Goal: Find specific page/section: Find specific page/section

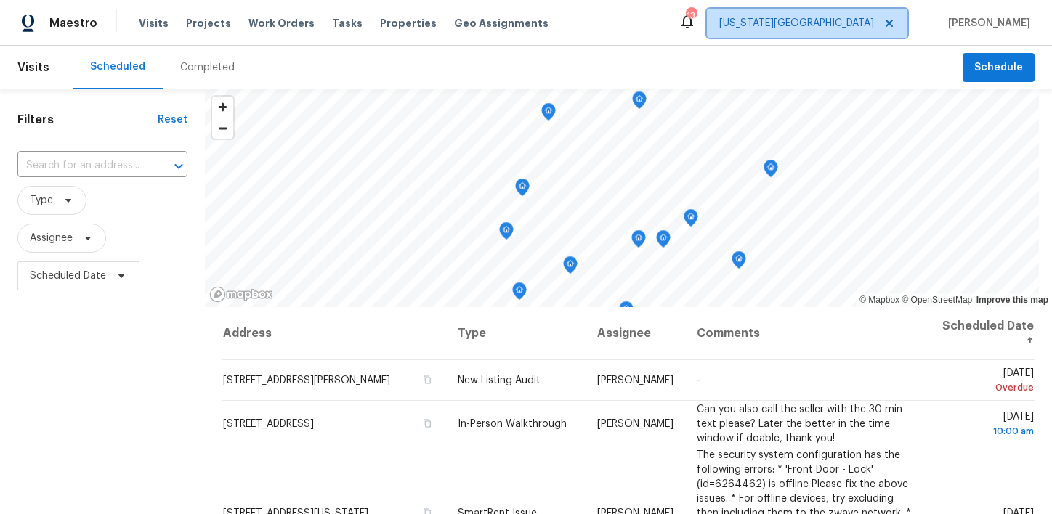
click at [895, 23] on icon at bounding box center [889, 23] width 12 height 12
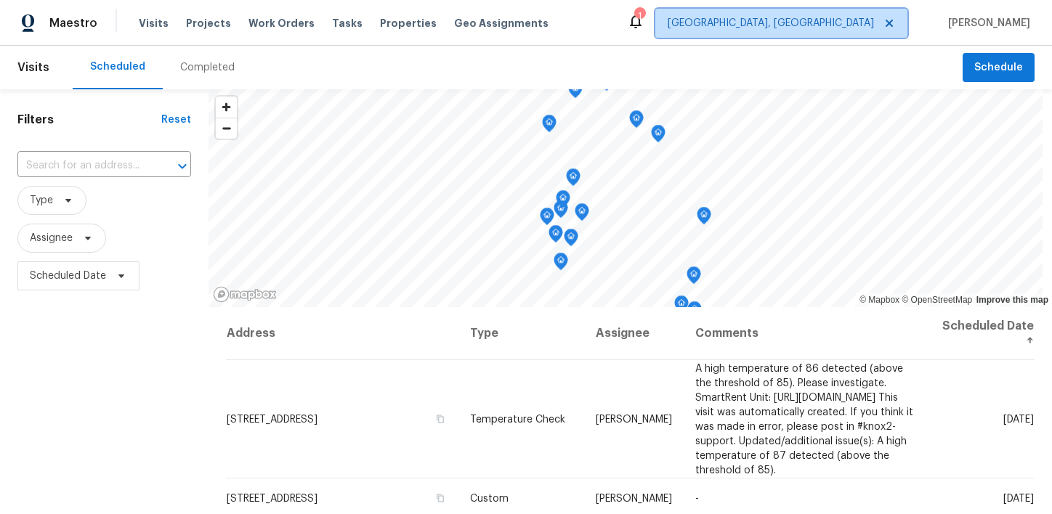
click at [855, 25] on span "Albuquerque, NM" at bounding box center [770, 23] width 206 height 15
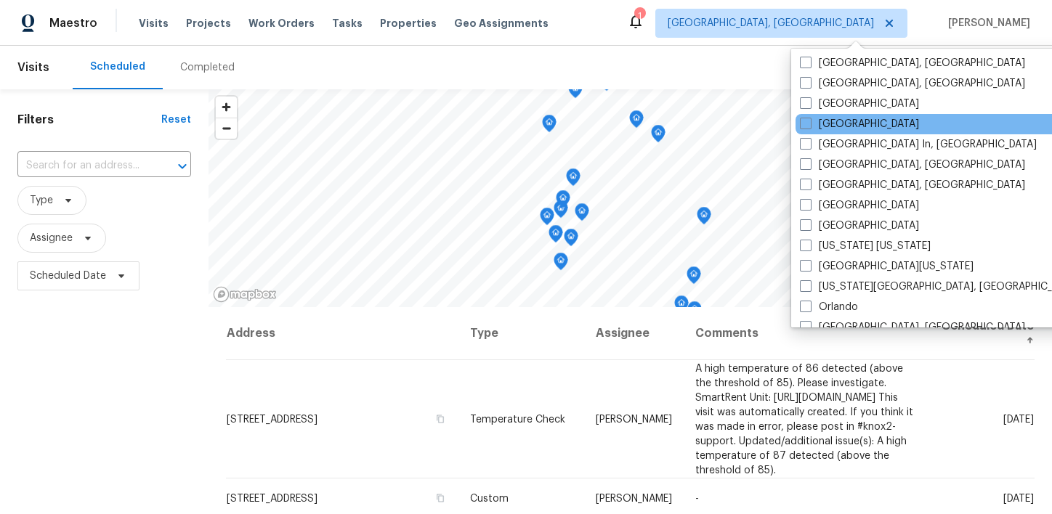
scroll to position [573, 0]
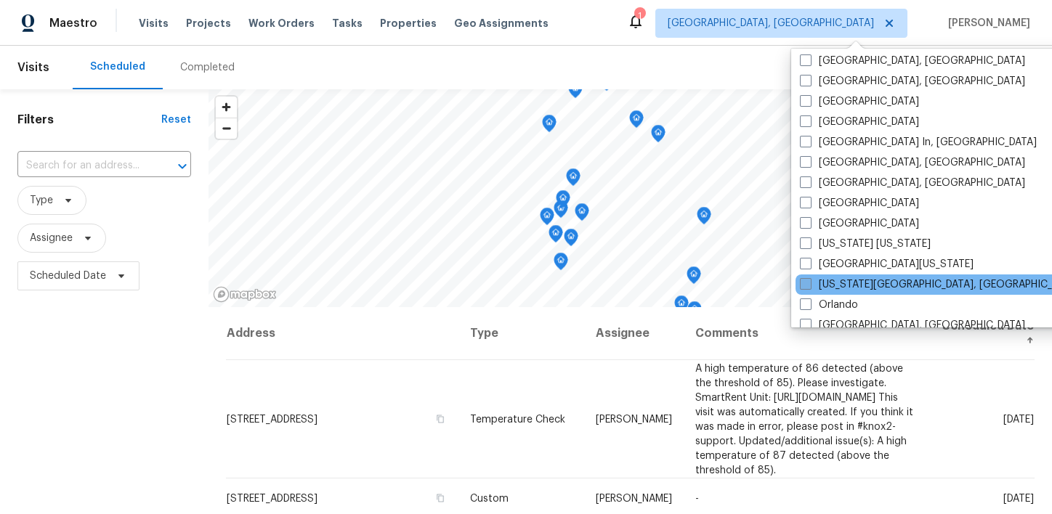
click at [862, 280] on label "[US_STATE][GEOGRAPHIC_DATA], [GEOGRAPHIC_DATA]" at bounding box center [940, 284] width 280 height 15
click at [809, 280] on input "[US_STATE][GEOGRAPHIC_DATA], [GEOGRAPHIC_DATA]" at bounding box center [804, 281] width 9 height 9
checkbox input "true"
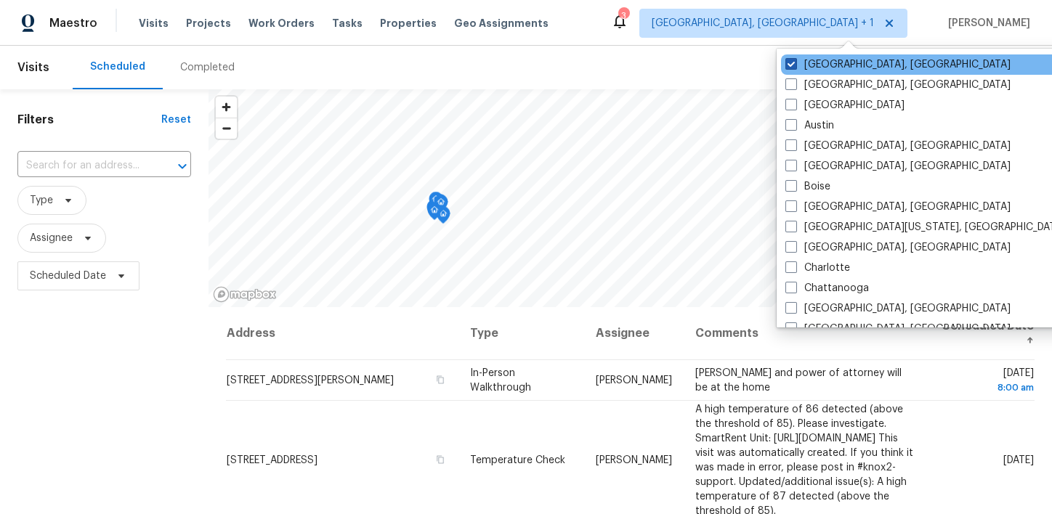
click at [795, 65] on span at bounding box center [791, 64] width 12 height 12
click at [795, 65] on input "Albuquerque, NM" at bounding box center [789, 61] width 9 height 9
checkbox input "false"
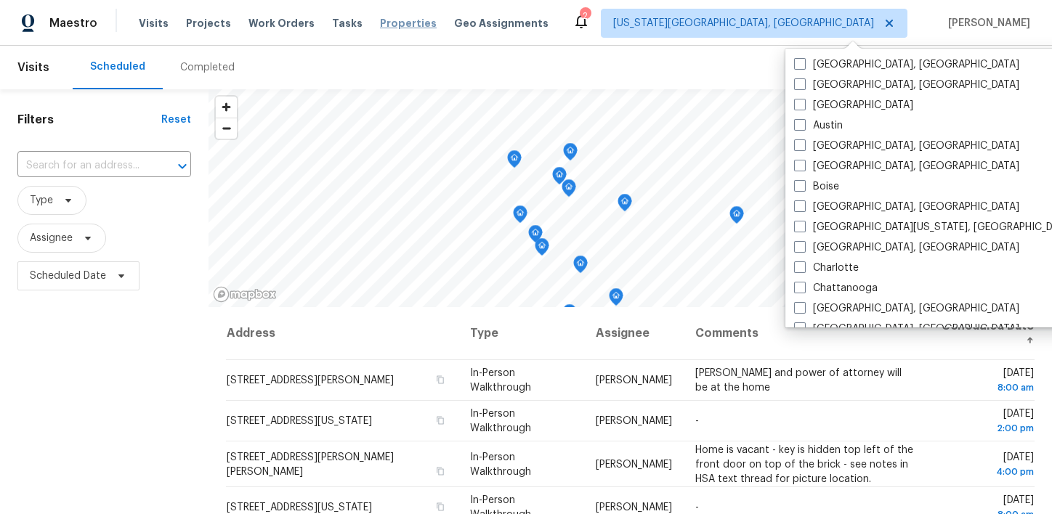
click at [389, 21] on span "Properties" at bounding box center [408, 23] width 57 height 15
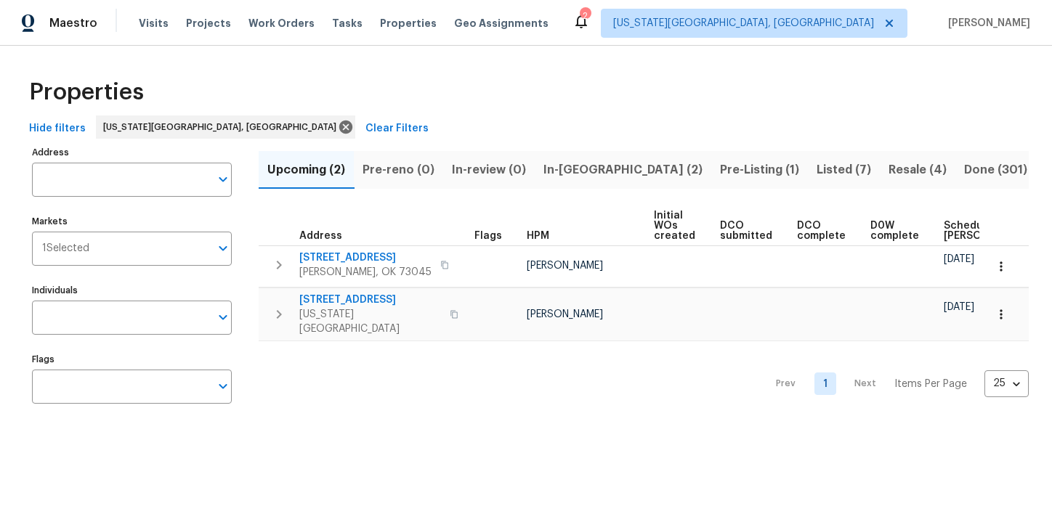
click at [816, 167] on span "Listed (7)" at bounding box center [843, 170] width 54 height 20
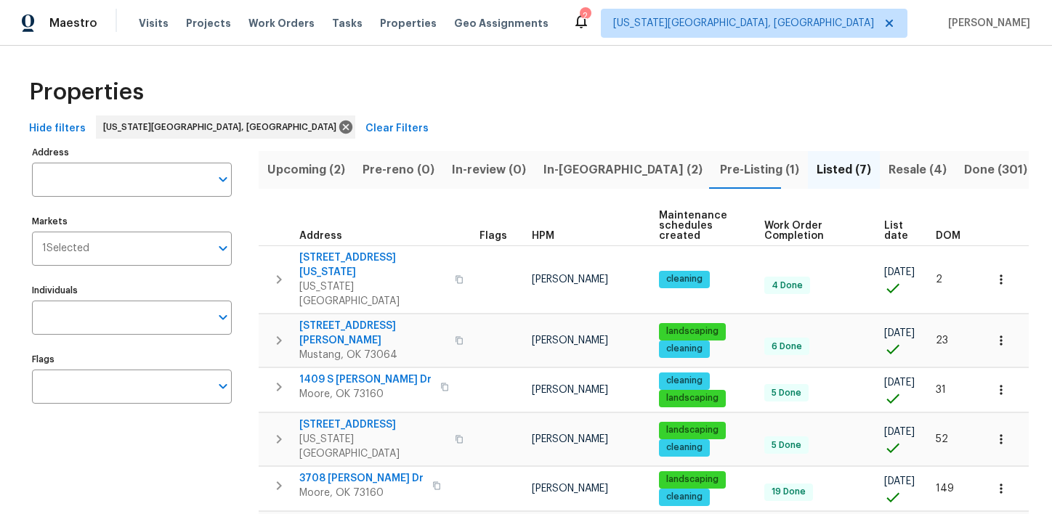
click at [471, 120] on div "Hide filters Oklahoma City, OK Clear Filters" at bounding box center [525, 128] width 1005 height 27
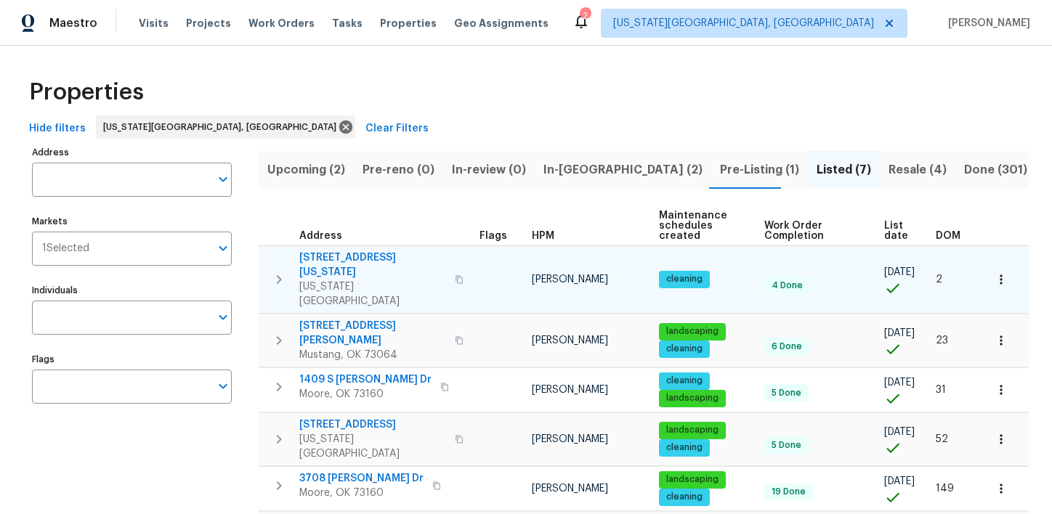
click at [396, 253] on span "11300 N Pennsylvania Ave Apt 140" at bounding box center [372, 265] width 147 height 29
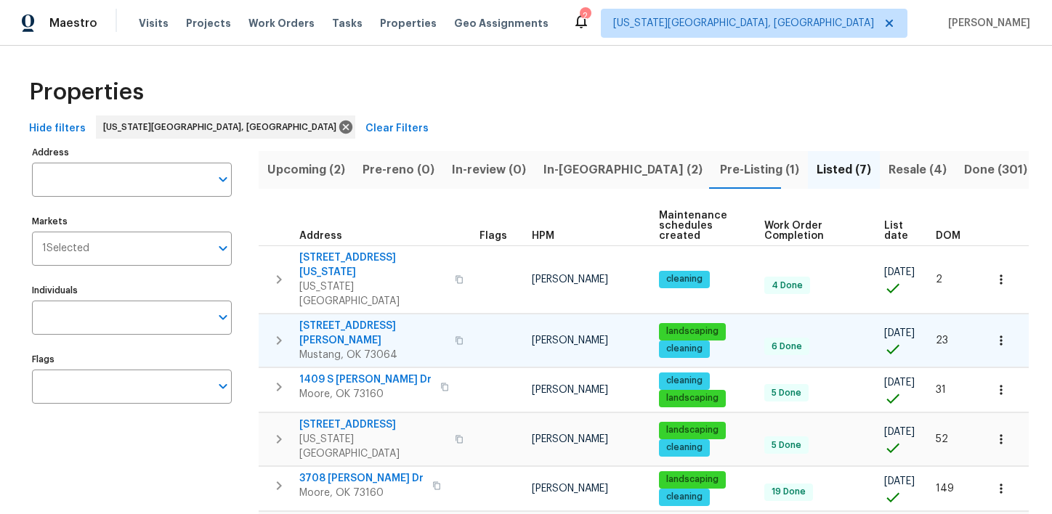
click at [363, 319] on span "313 N Shannon Way" at bounding box center [372, 333] width 147 height 29
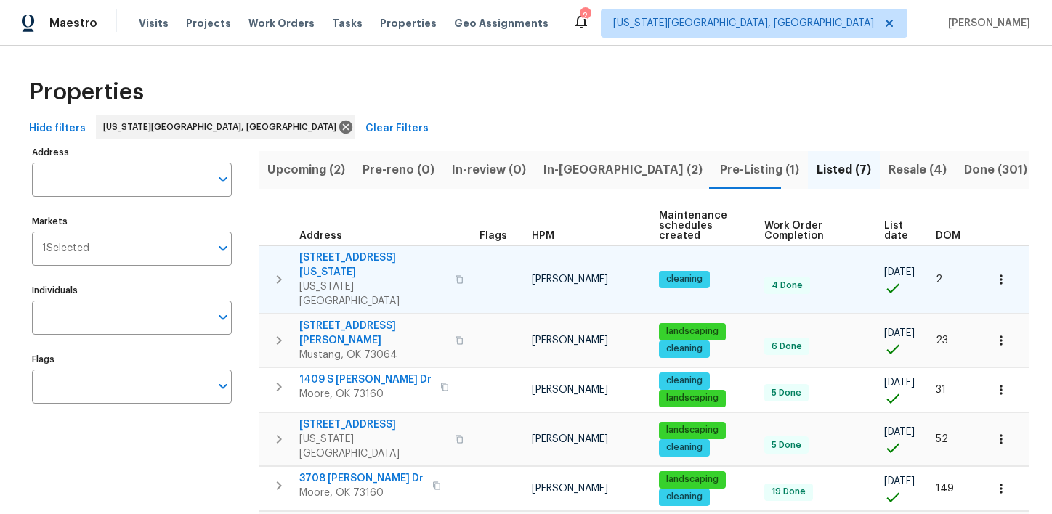
click at [377, 256] on span "11300 N Pennsylvania Ave Apt 140" at bounding box center [372, 265] width 147 height 29
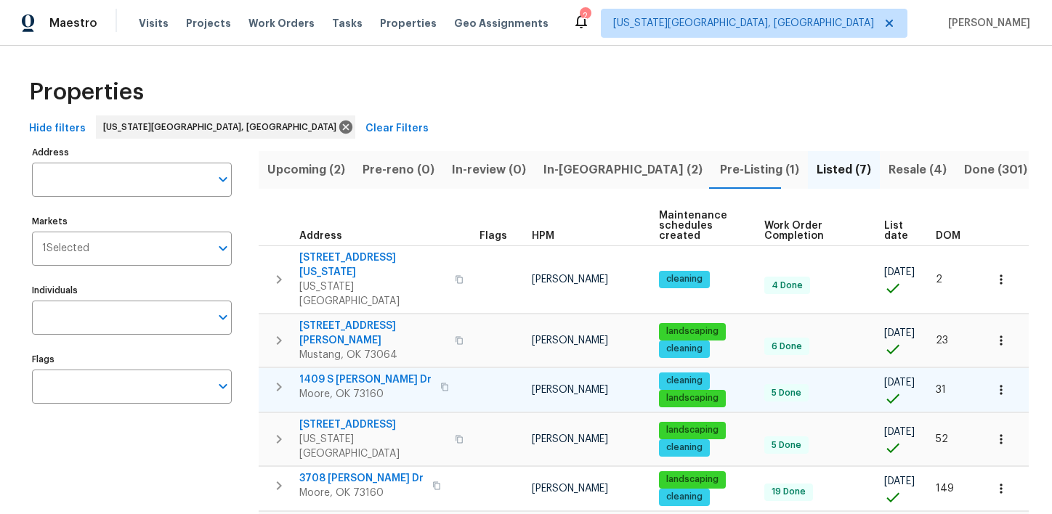
click at [357, 373] on span "1409 S Avery Dr" at bounding box center [365, 380] width 132 height 15
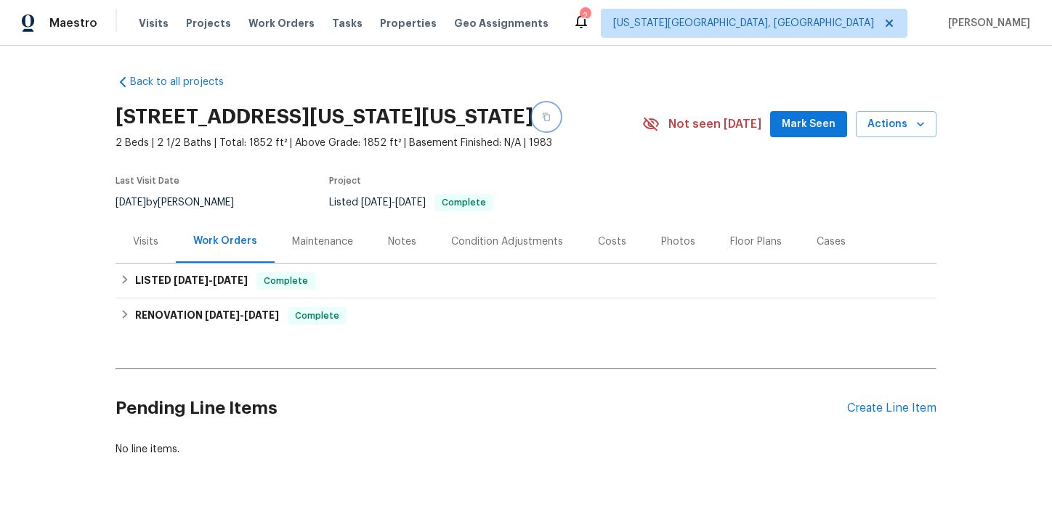
click at [559, 118] on button "button" at bounding box center [546, 117] width 26 height 26
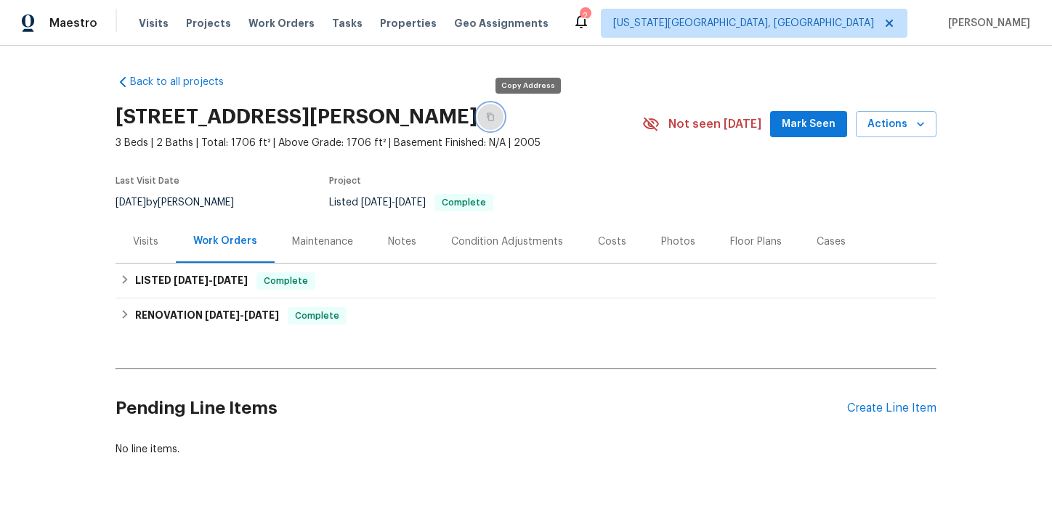
click at [495, 114] on icon "button" at bounding box center [490, 117] width 9 height 9
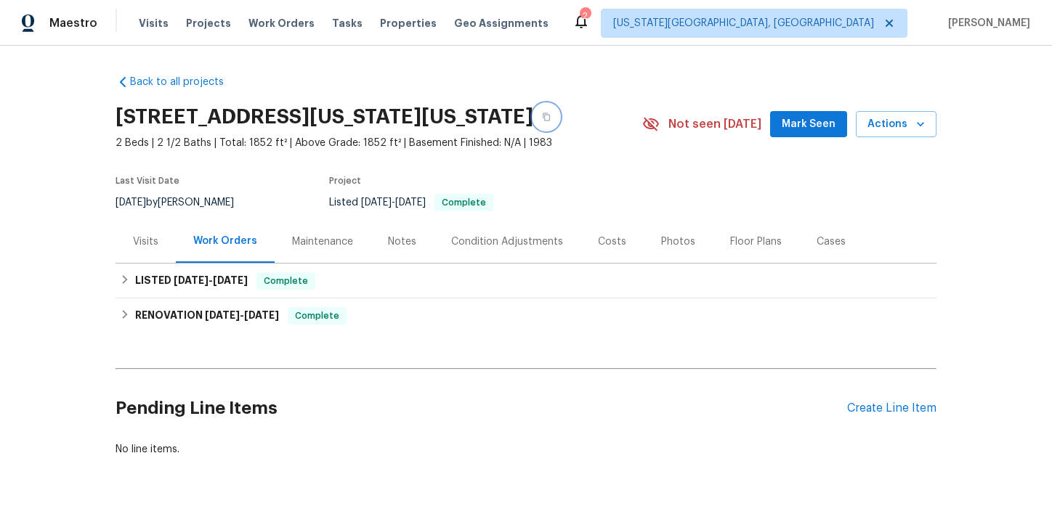
click at [551, 121] on icon "button" at bounding box center [546, 117] width 9 height 9
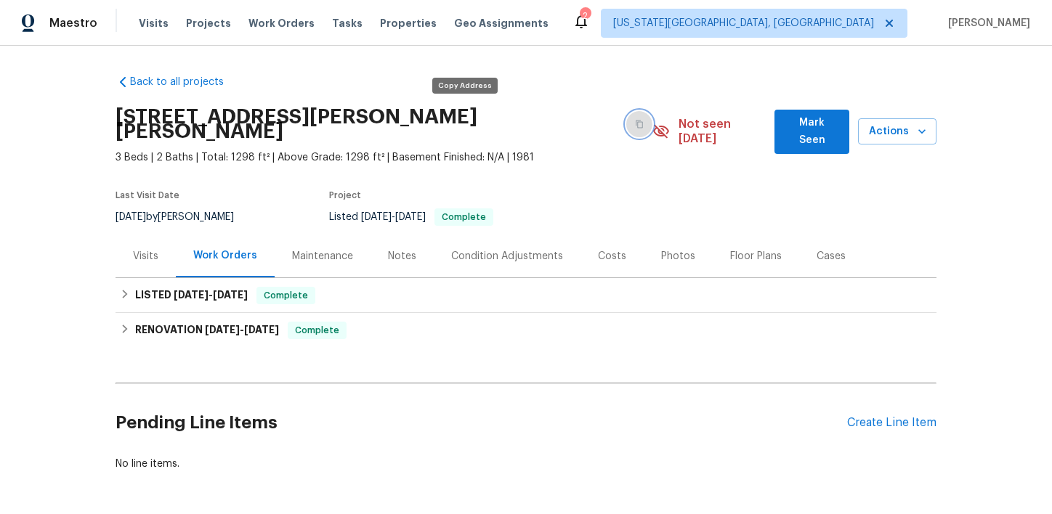
click at [626, 123] on button "button" at bounding box center [639, 124] width 26 height 26
